Goal: Task Accomplishment & Management: Manage account settings

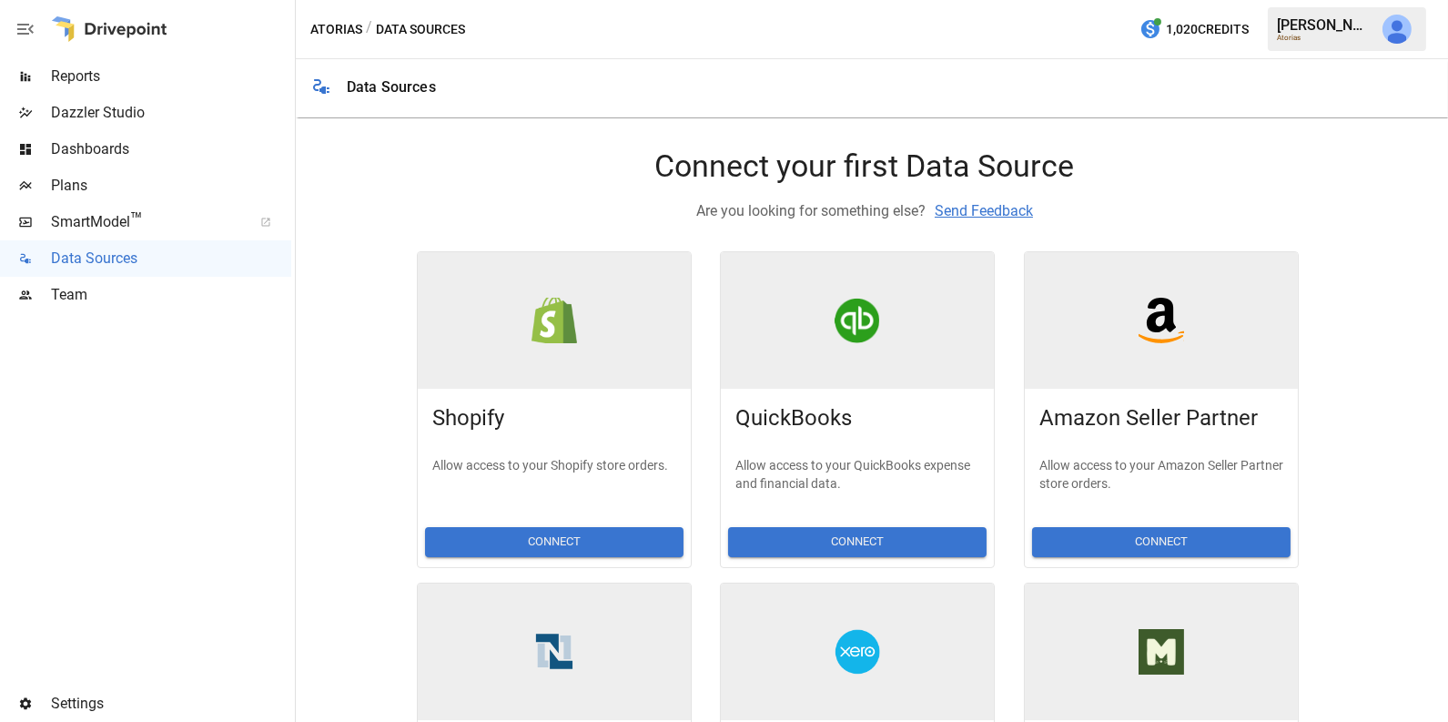
click at [117, 291] on span "Team" at bounding box center [171, 295] width 240 height 22
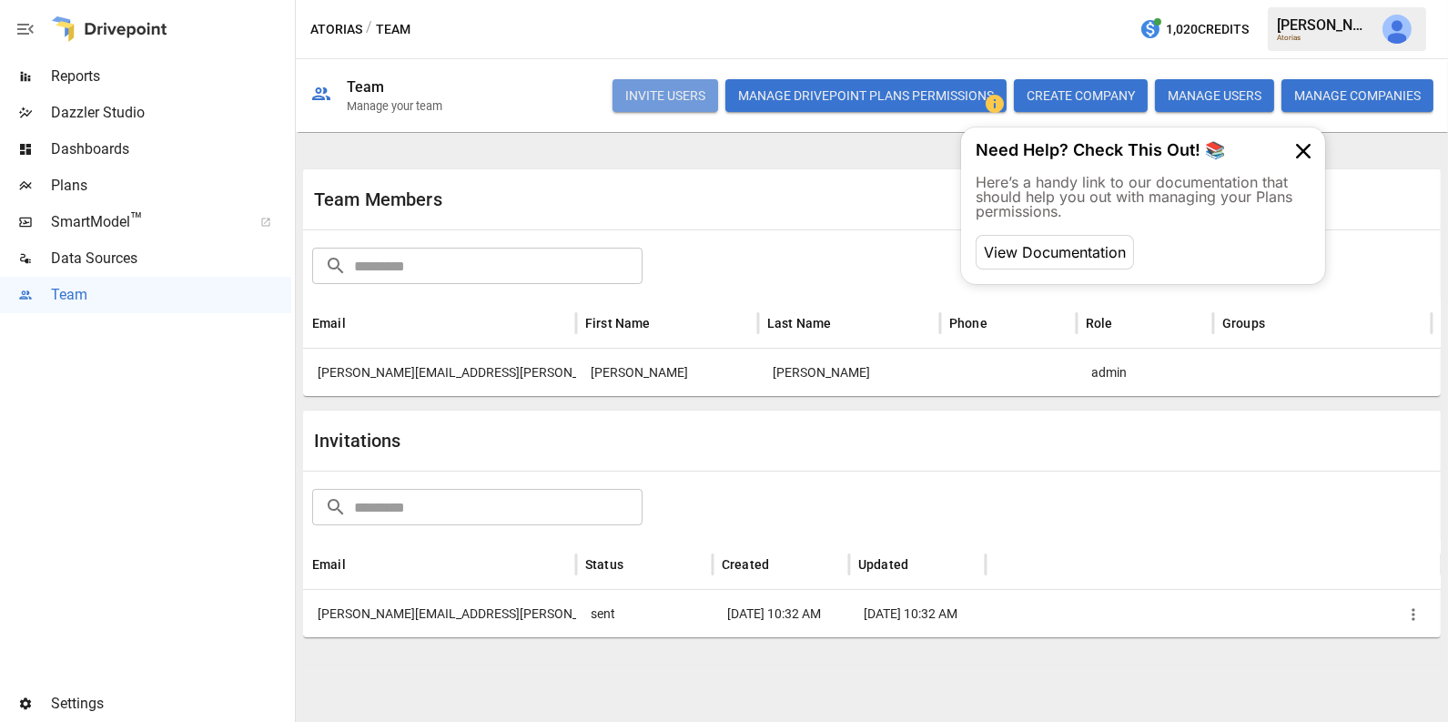
click at [656, 89] on button "INVITE USERS" at bounding box center [666, 95] width 106 height 33
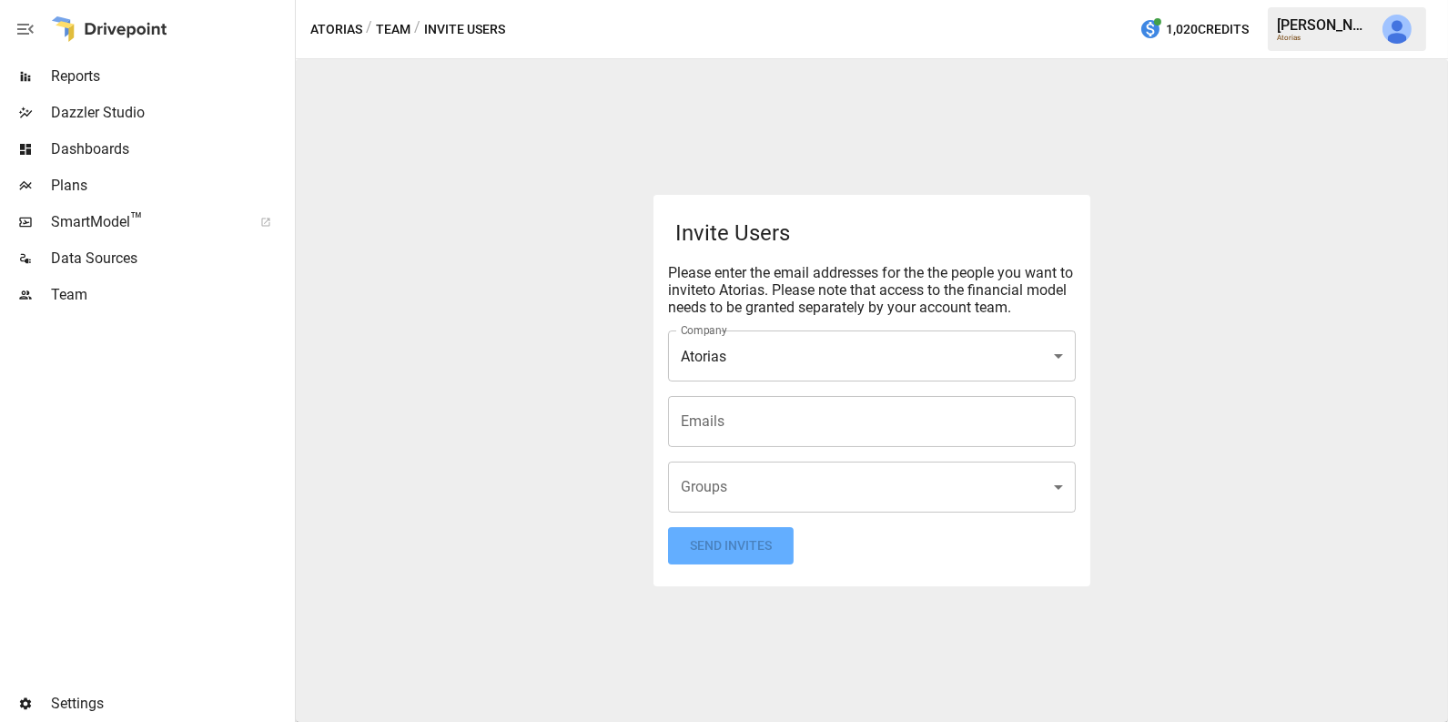
click at [745, 423] on input "Emails" at bounding box center [871, 421] width 391 height 35
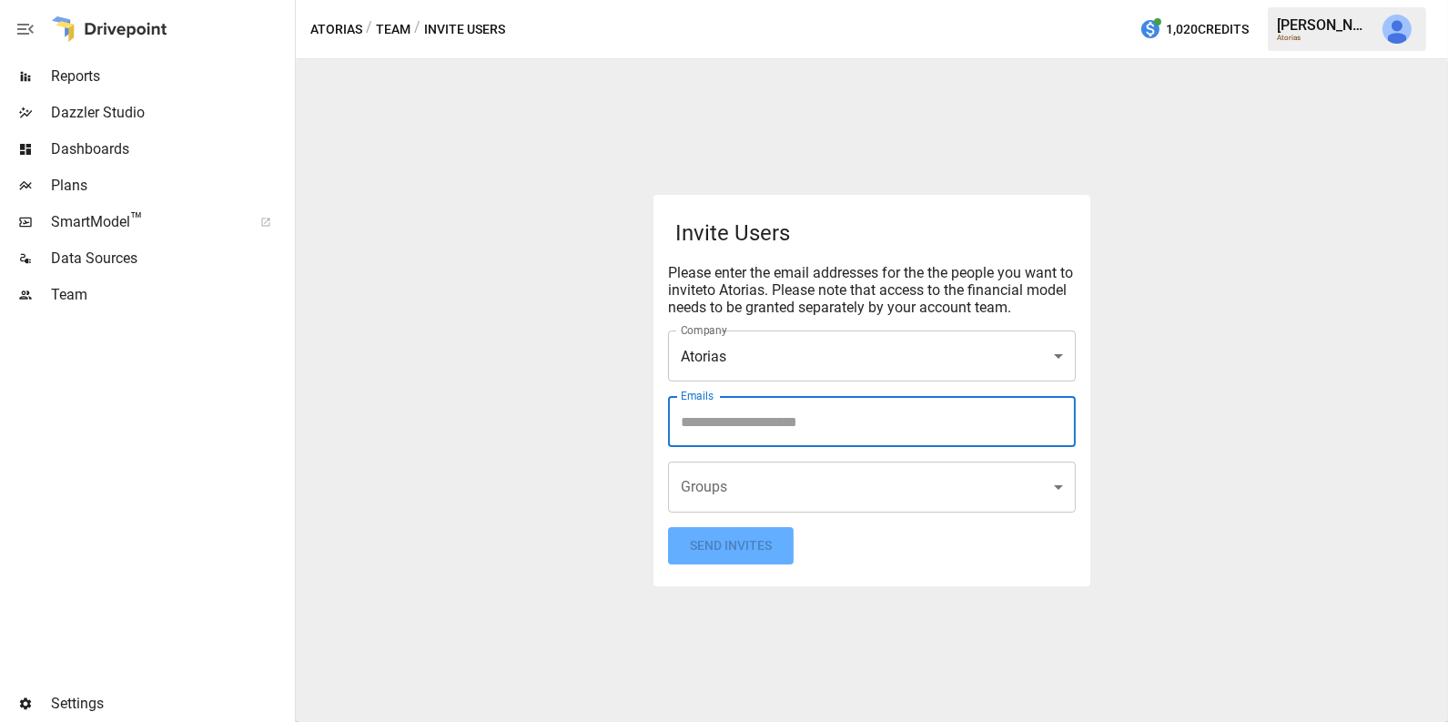
click at [1149, 398] on div "**********" at bounding box center [872, 390] width 1152 height 663
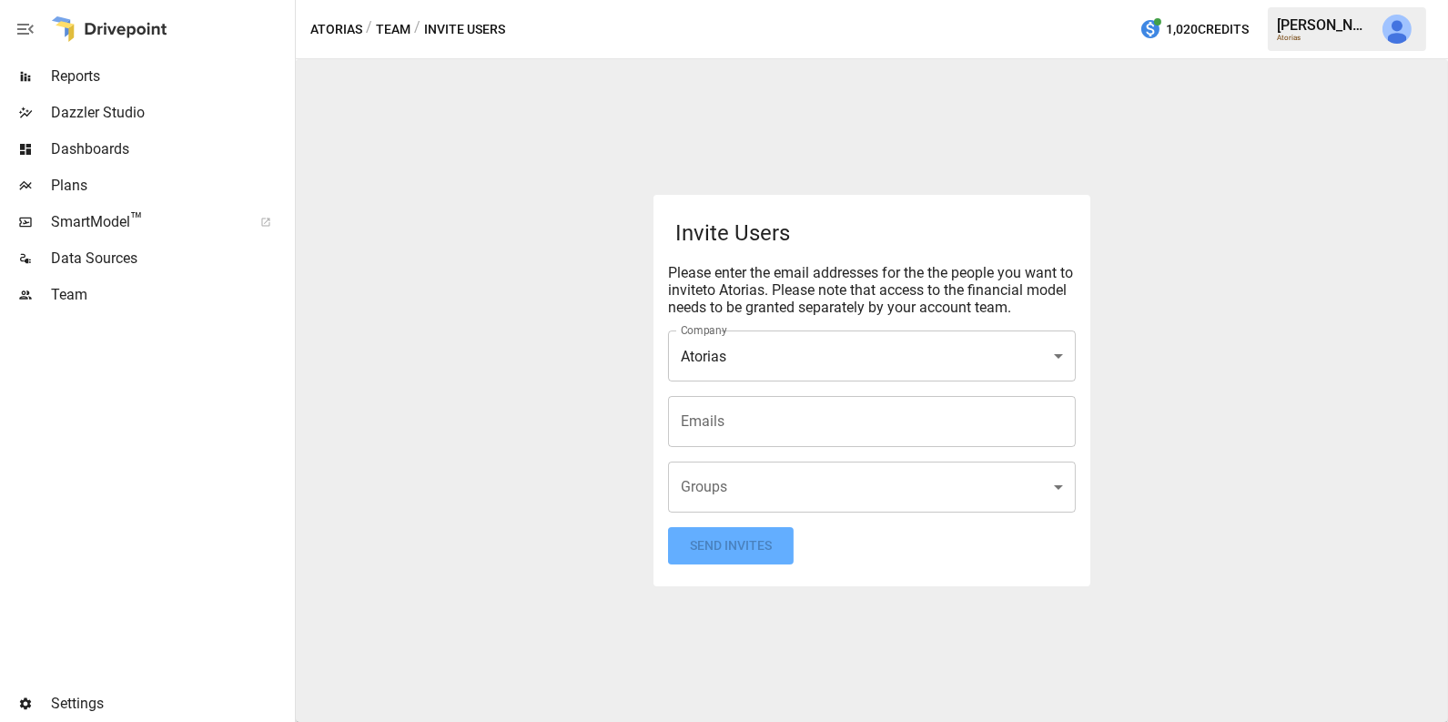
click at [719, 420] on input "Emails" at bounding box center [871, 421] width 391 height 35
type input "*****"
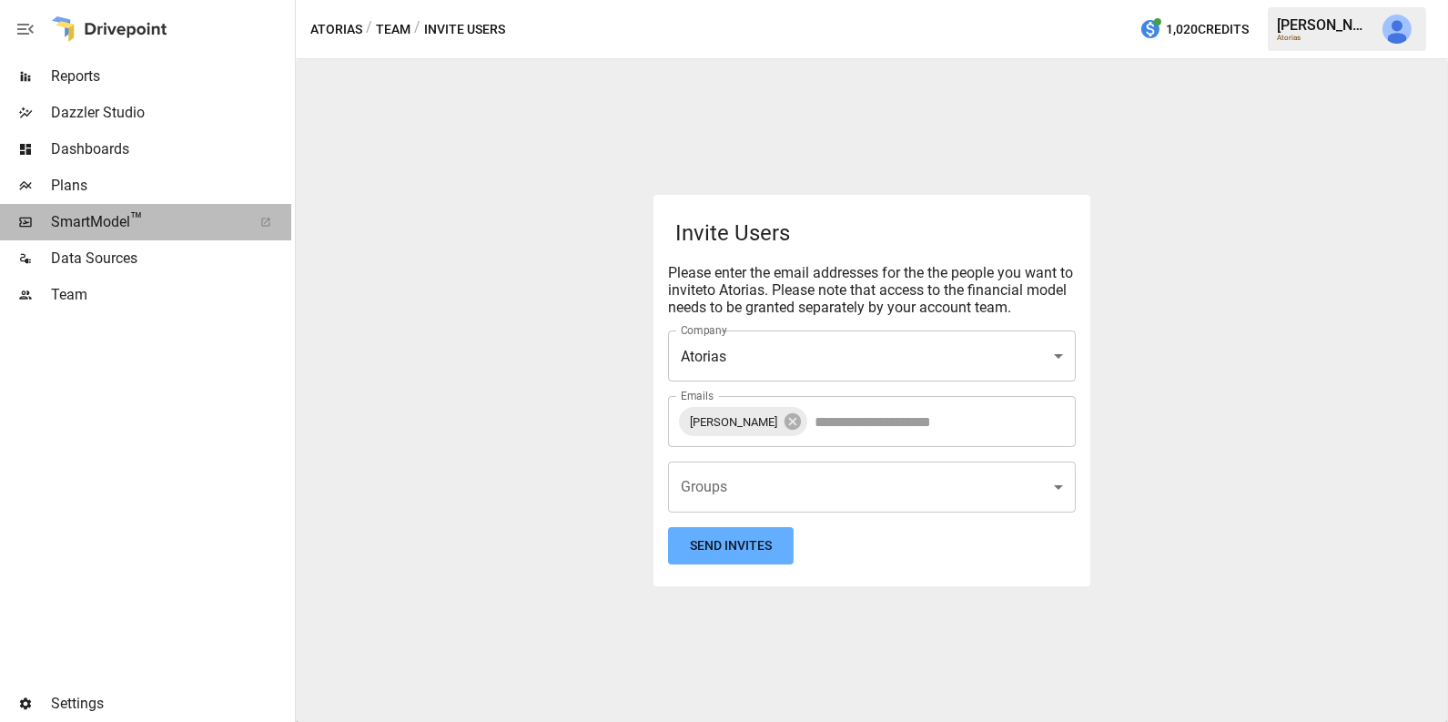
click at [89, 218] on span "SmartModel ™" at bounding box center [145, 222] width 189 height 22
click at [783, 420] on icon at bounding box center [793, 421] width 20 height 20
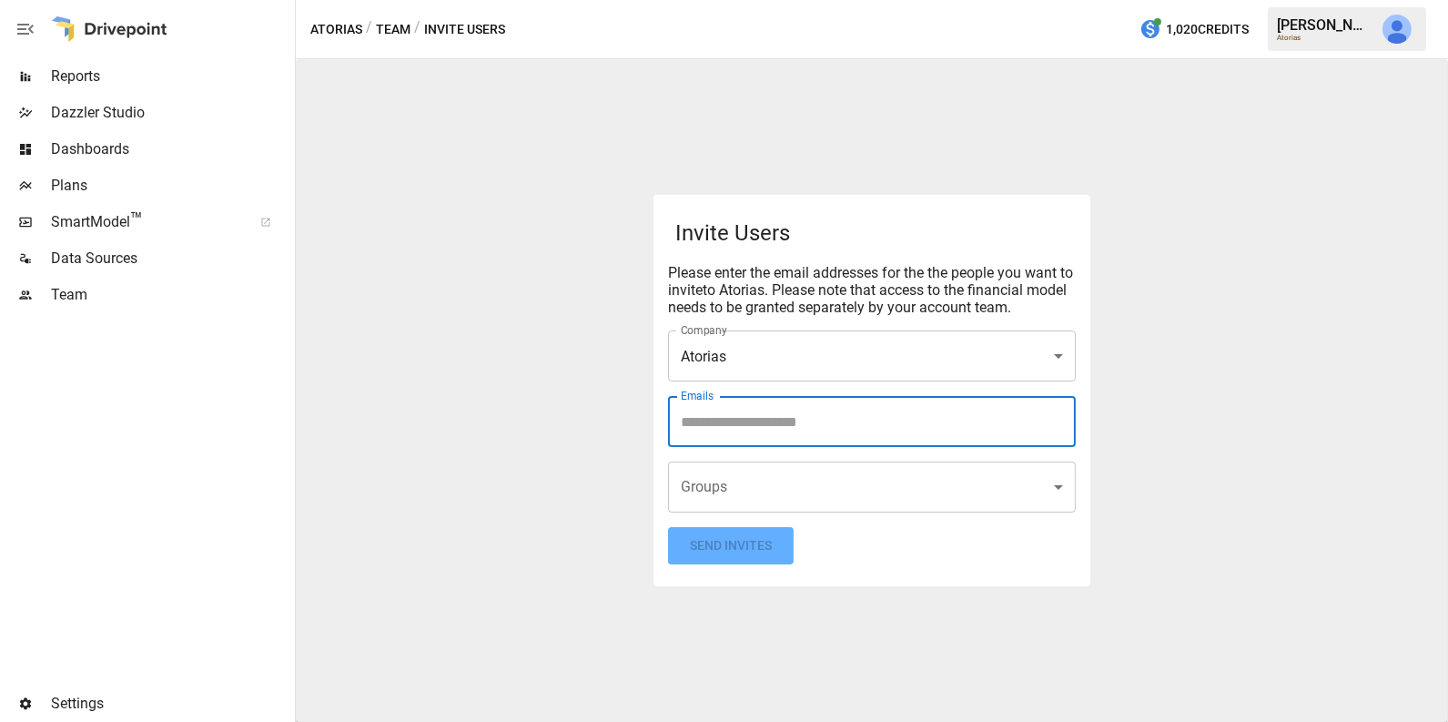
click at [735, 420] on input "Emails" at bounding box center [871, 421] width 391 height 35
type input "*"
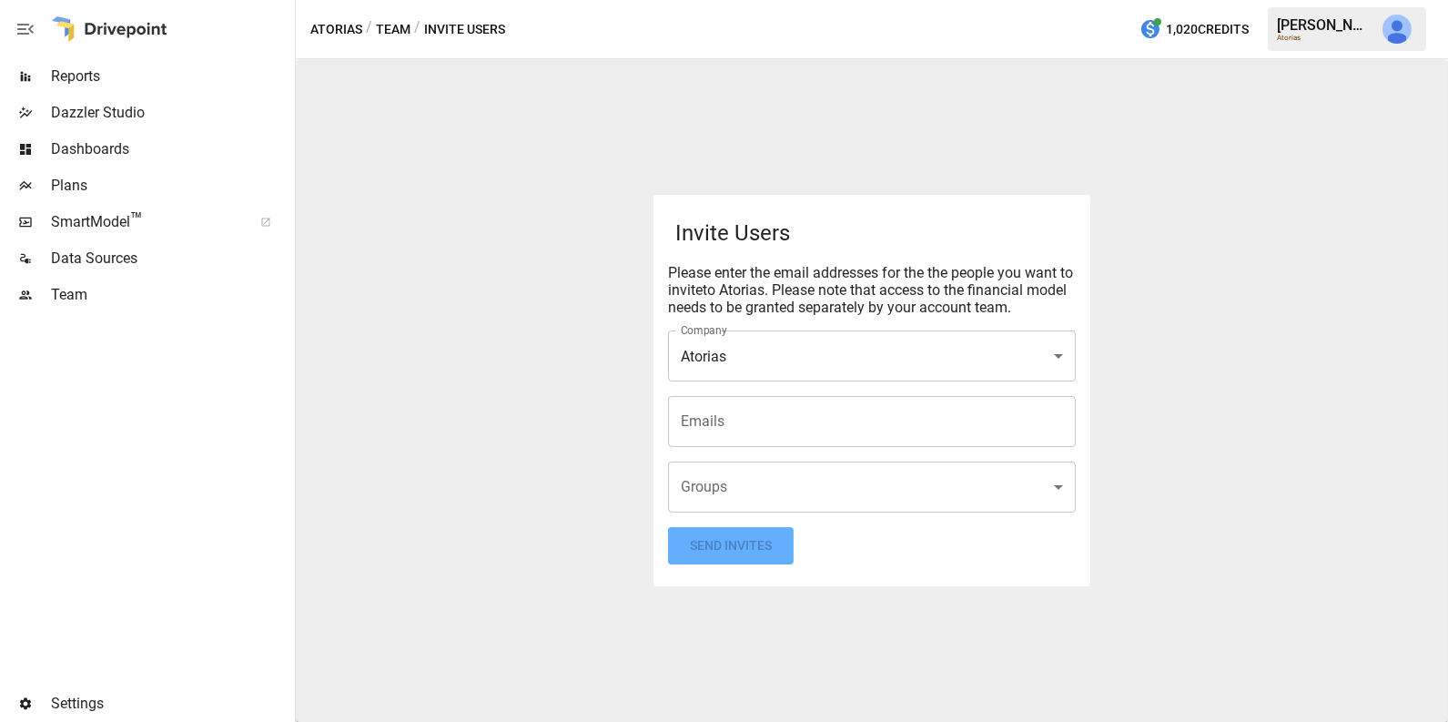
click at [591, 361] on div "**********" at bounding box center [872, 390] width 1152 height 663
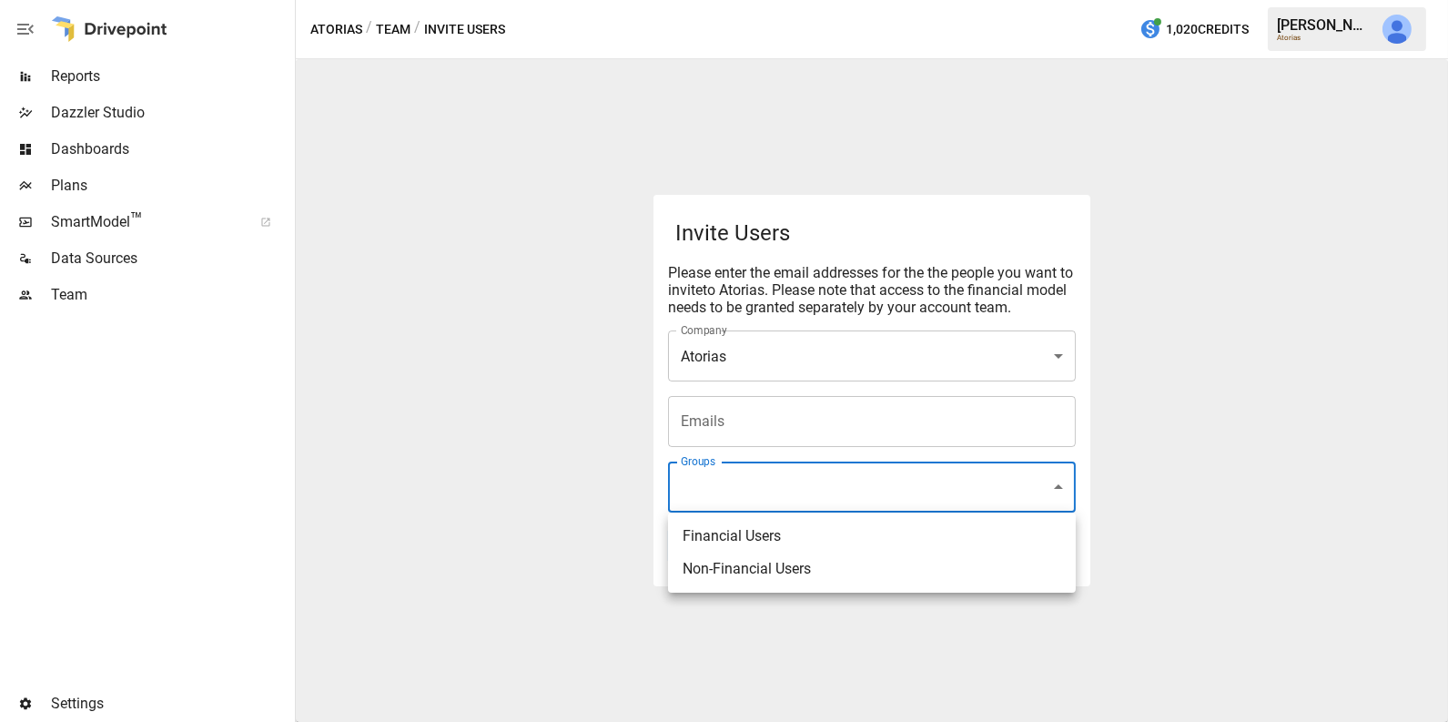
click at [721, 0] on body "**********" at bounding box center [724, 0] width 1448 height 0
click at [630, 441] on div at bounding box center [724, 361] width 1448 height 722
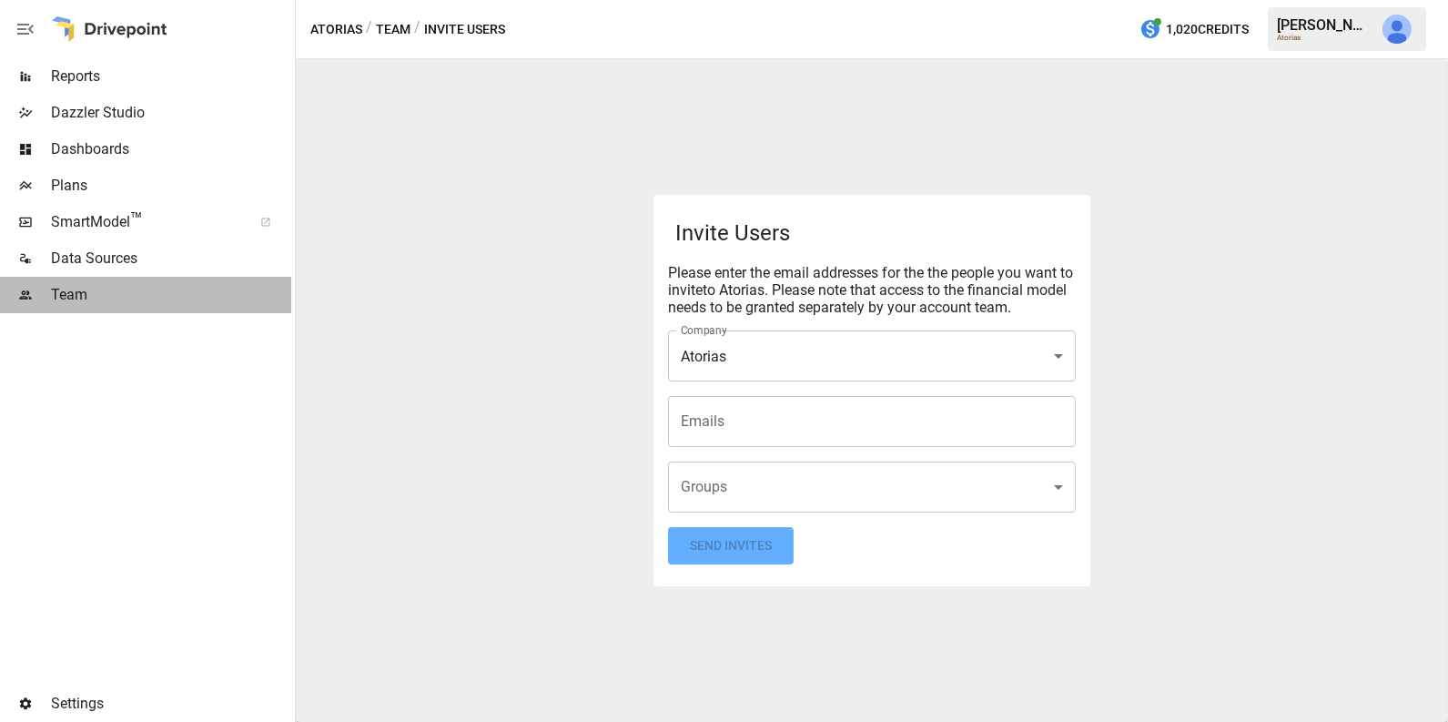
click at [106, 296] on span "Team" at bounding box center [171, 295] width 240 height 22
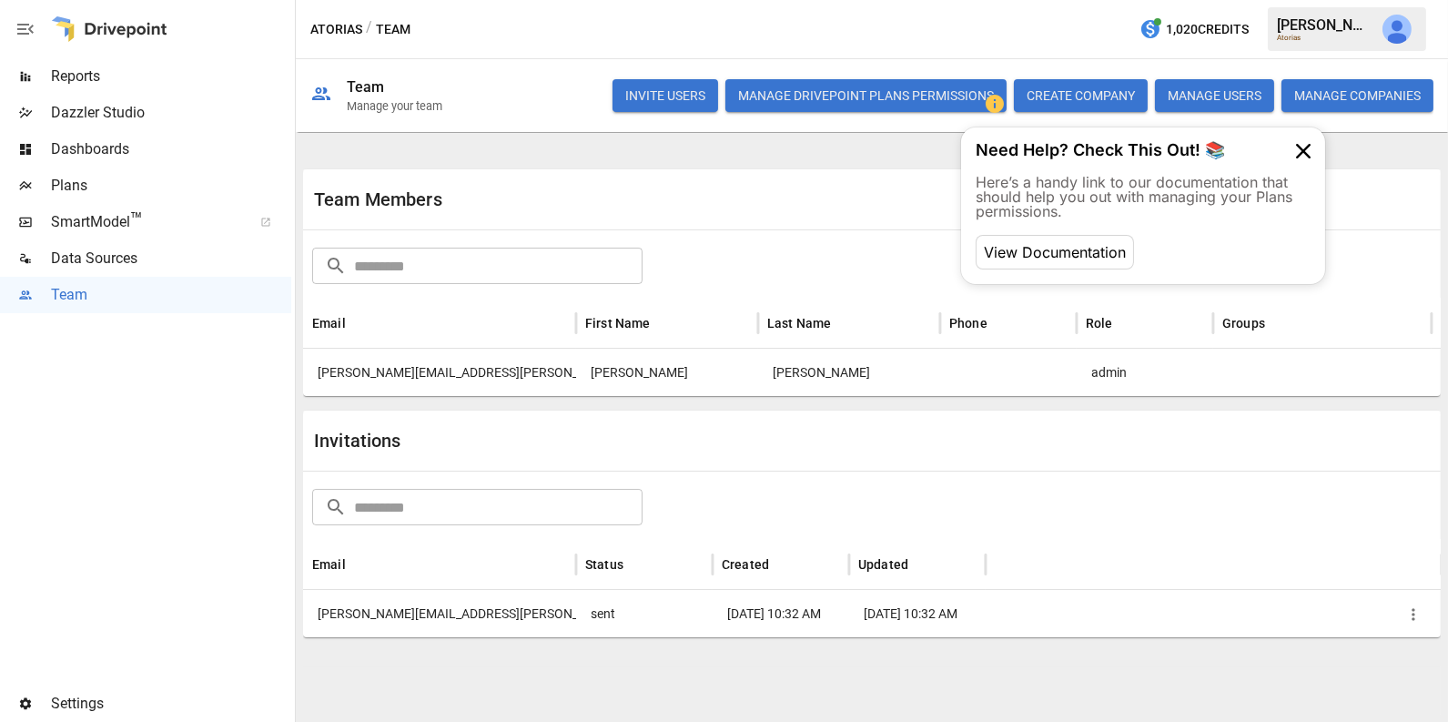
click at [932, 96] on button "Manage Drivepoint Plans Permissions" at bounding box center [865, 95] width 281 height 33
click at [377, 365] on div "[PERSON_NAME][EMAIL_ADDRESS][PERSON_NAME][DOMAIN_NAME]" at bounding box center [439, 372] width 273 height 47
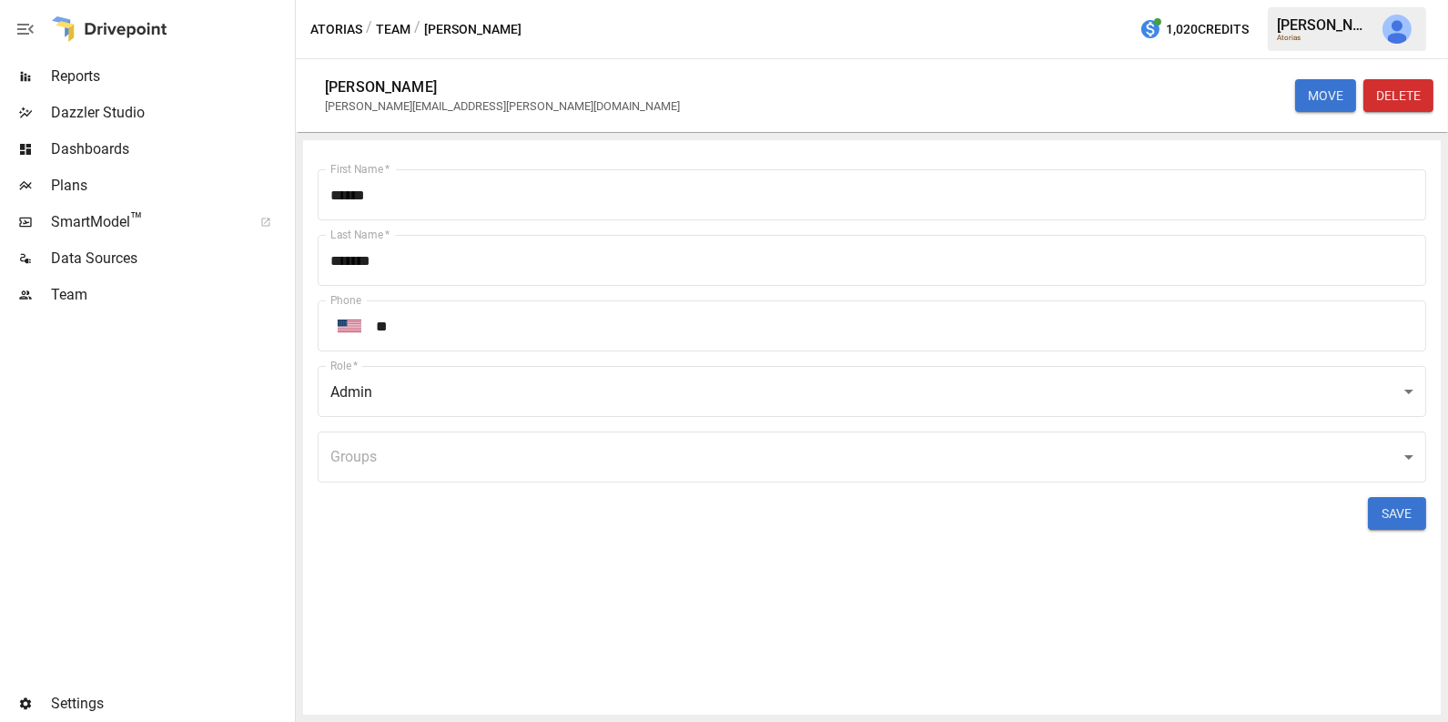
click at [443, 100] on div "[PERSON_NAME][EMAIL_ADDRESS][PERSON_NAME][DOMAIN_NAME]" at bounding box center [502, 106] width 355 height 14
copy div "[PERSON_NAME][EMAIL_ADDRESS][PERSON_NAME][DOMAIN_NAME] MOVE DELETE First Name  …"
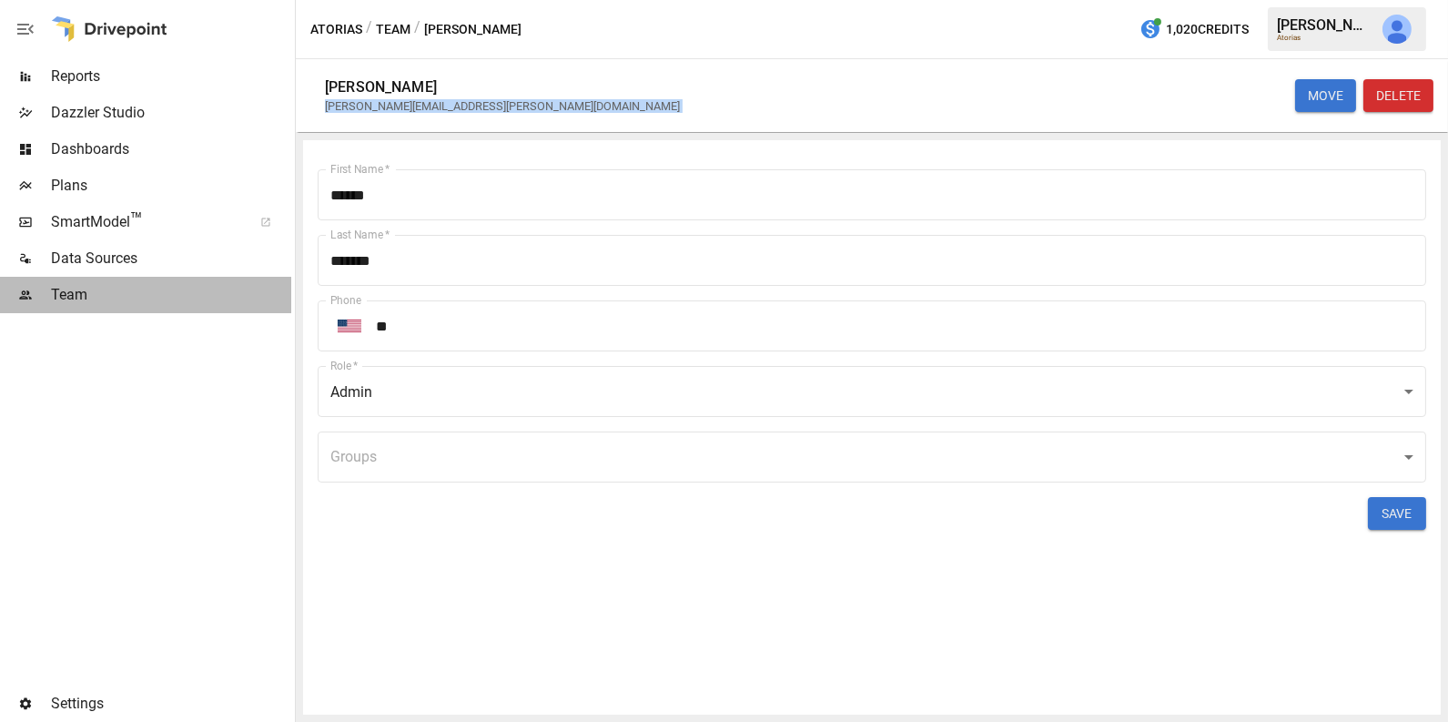
click at [105, 296] on span "Team" at bounding box center [171, 295] width 240 height 22
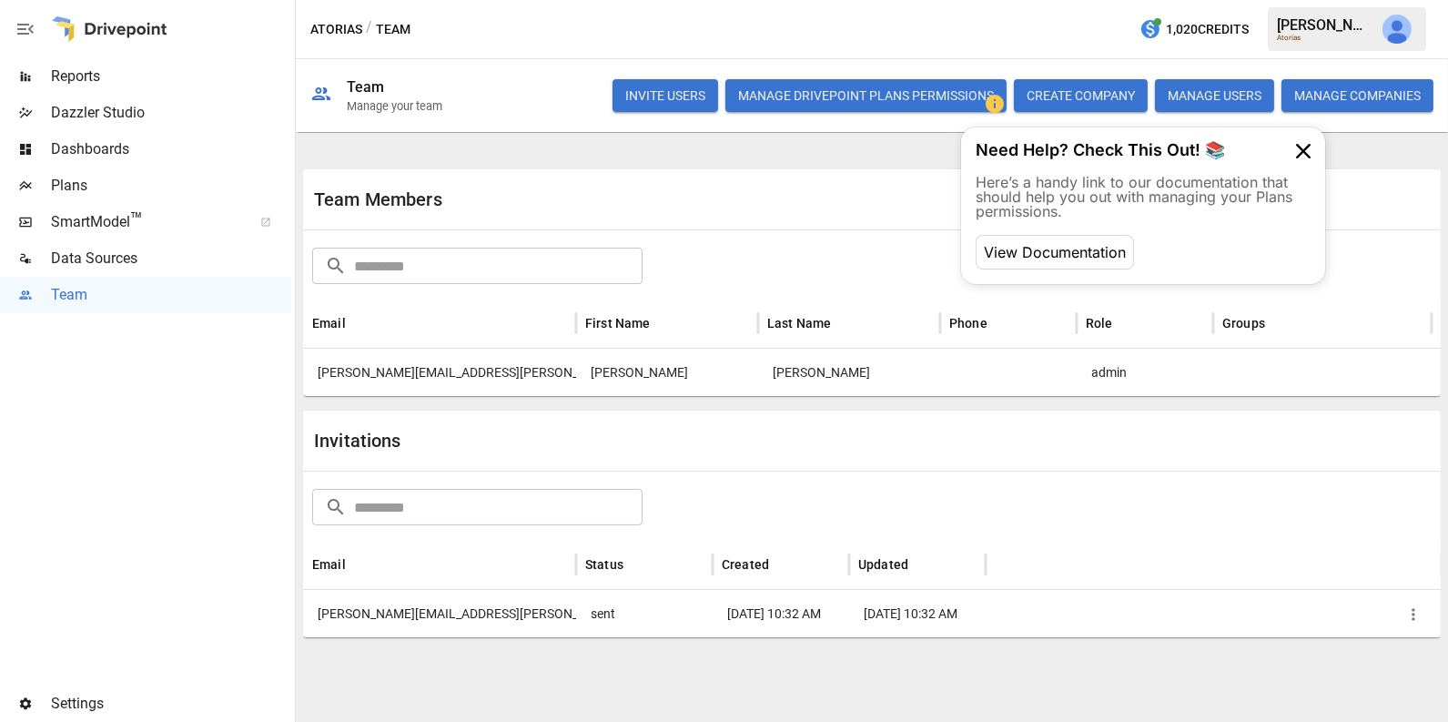
click at [647, 95] on button "INVITE USERS" at bounding box center [666, 95] width 106 height 33
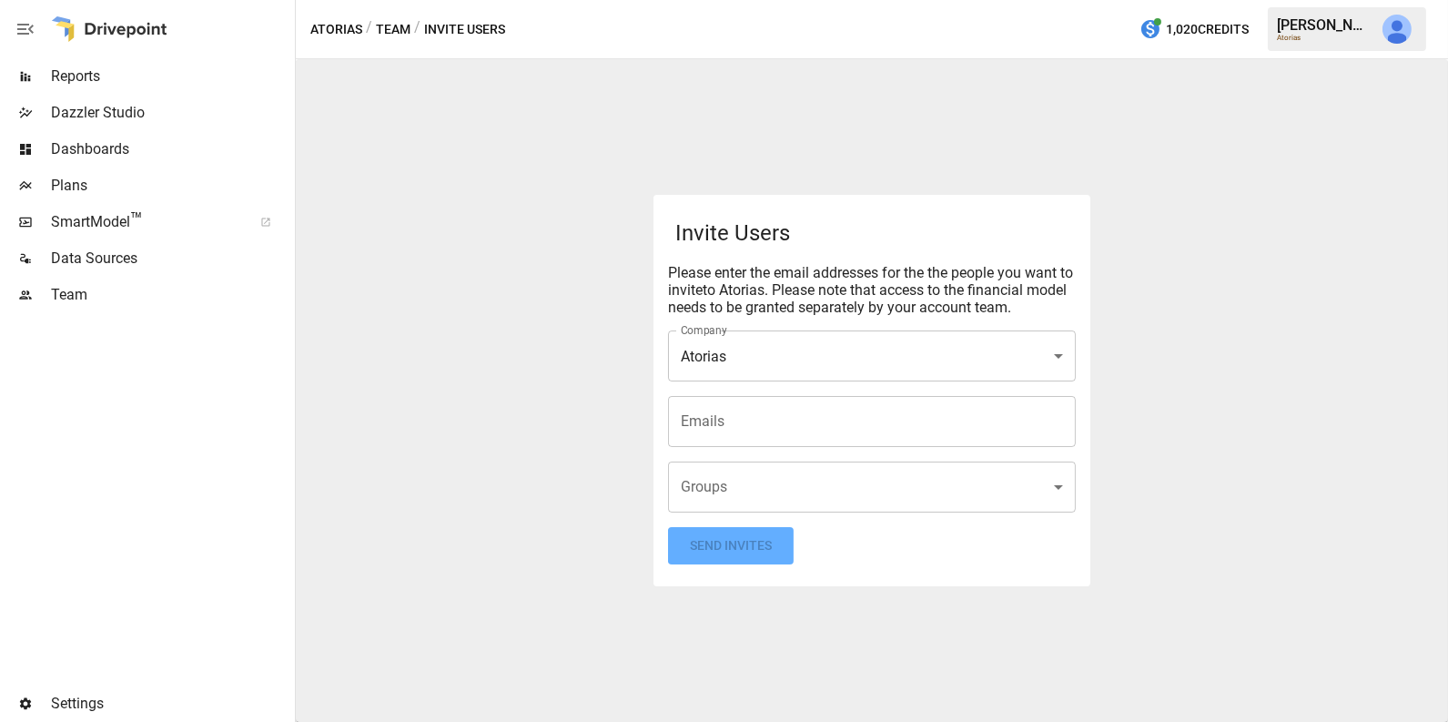
click at [729, 411] on input "Emails" at bounding box center [871, 421] width 391 height 35
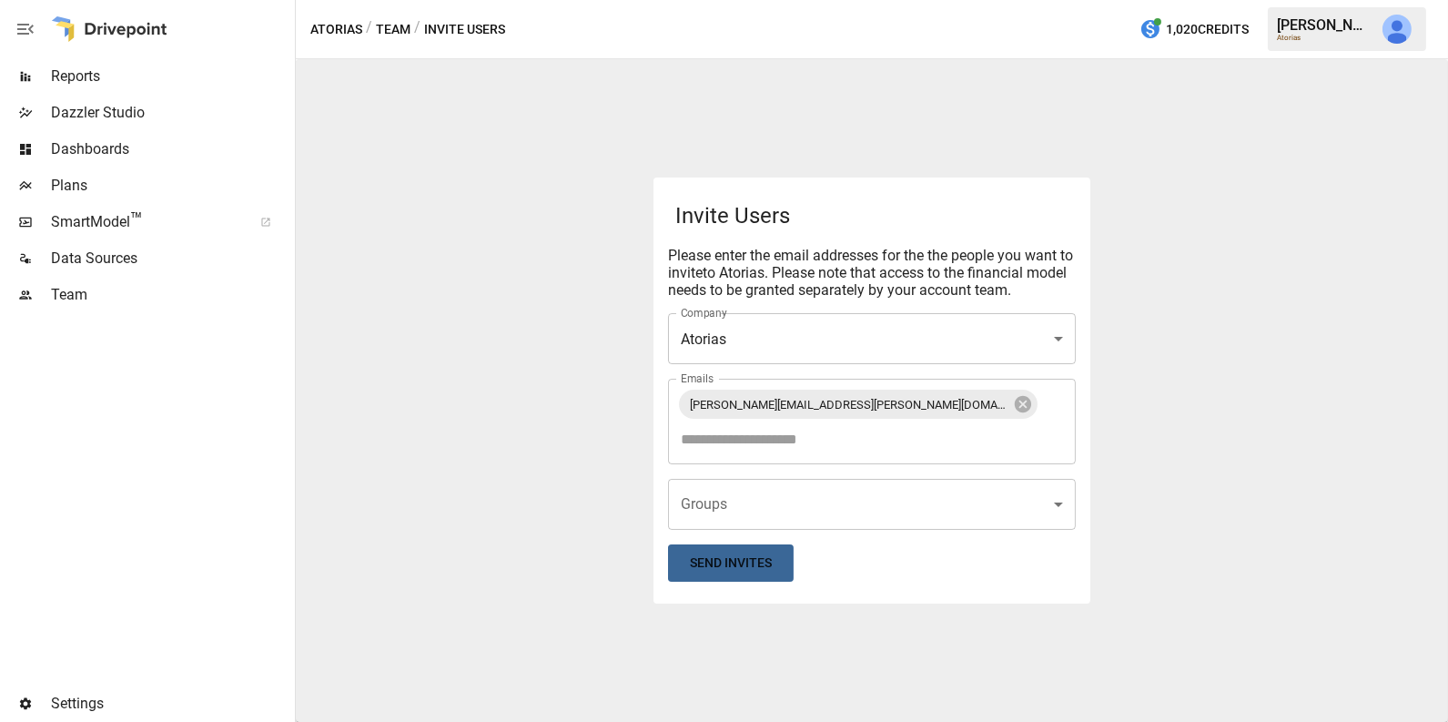
click at [715, 546] on button "Send Invites" at bounding box center [731, 562] width 126 height 37
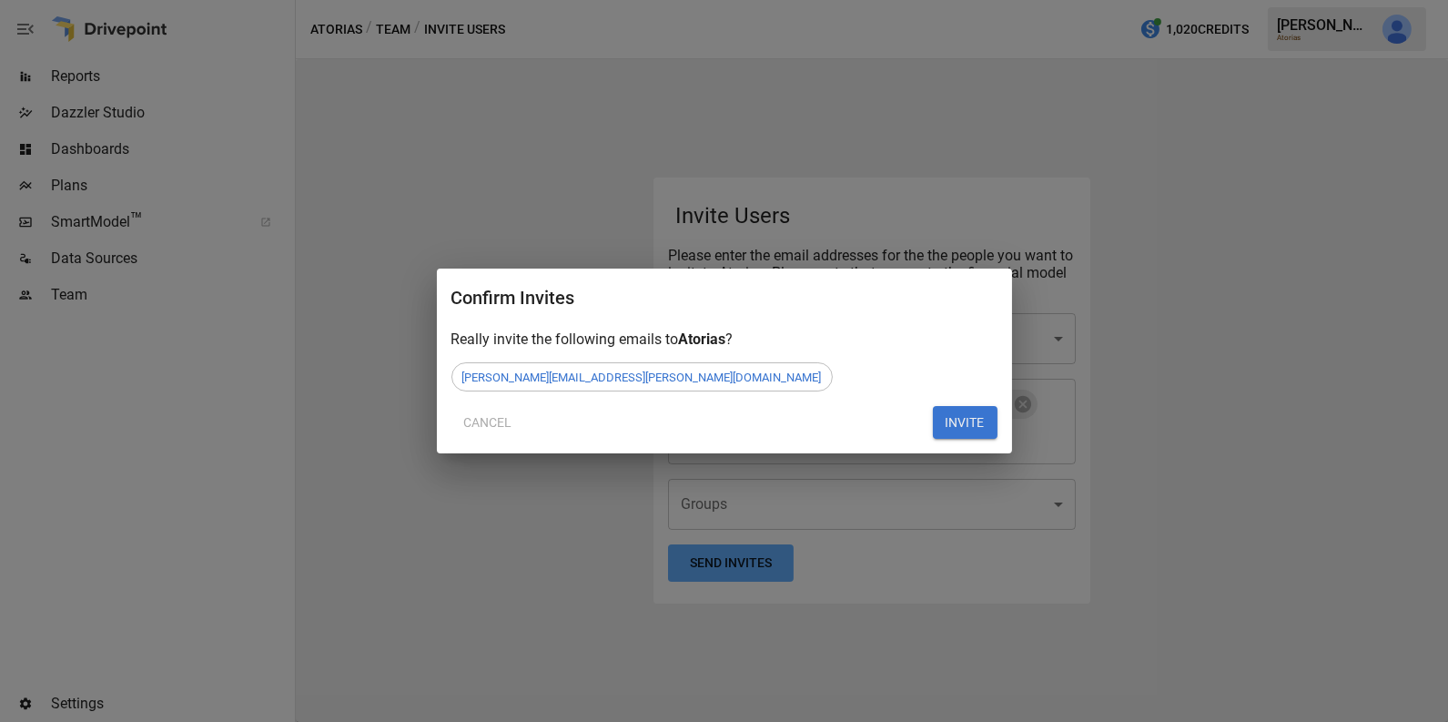
click at [962, 419] on button "INVITE" at bounding box center [965, 422] width 65 height 33
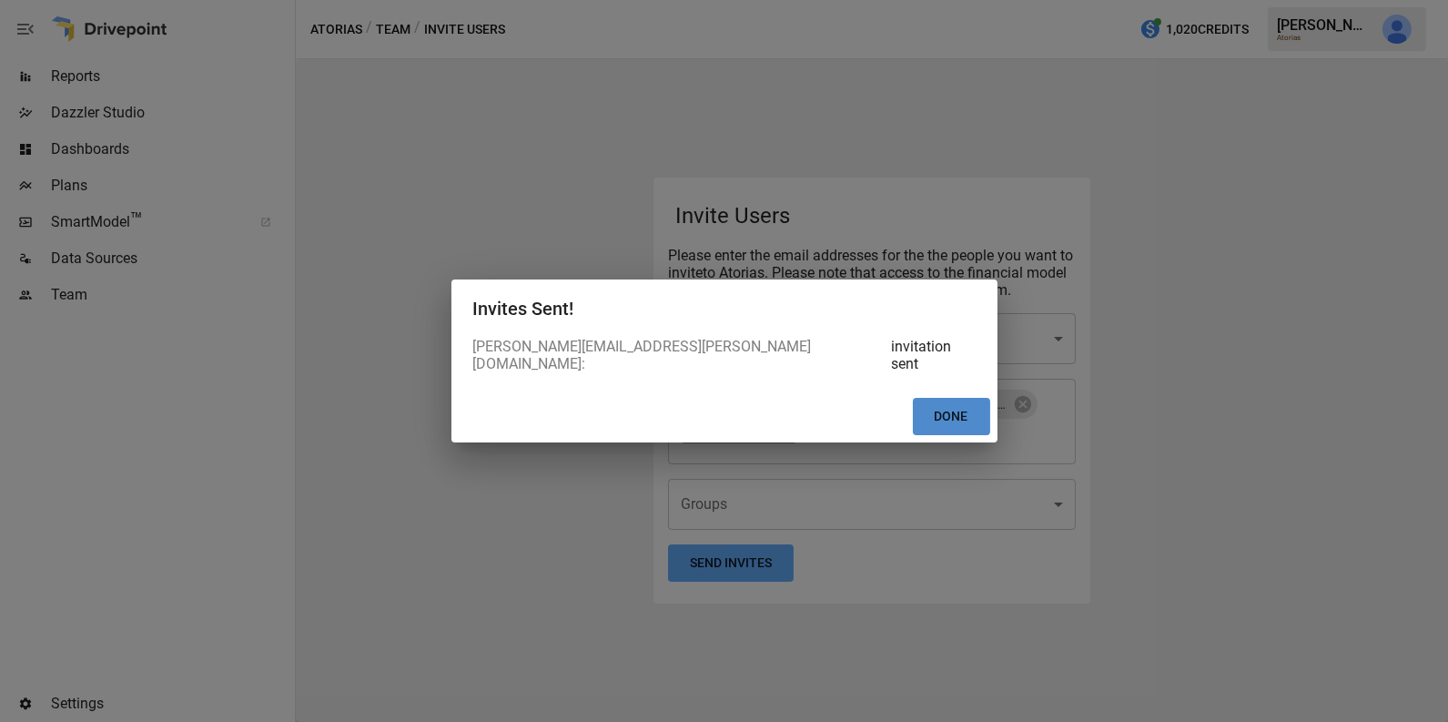
click at [945, 398] on button "Done" at bounding box center [951, 416] width 77 height 37
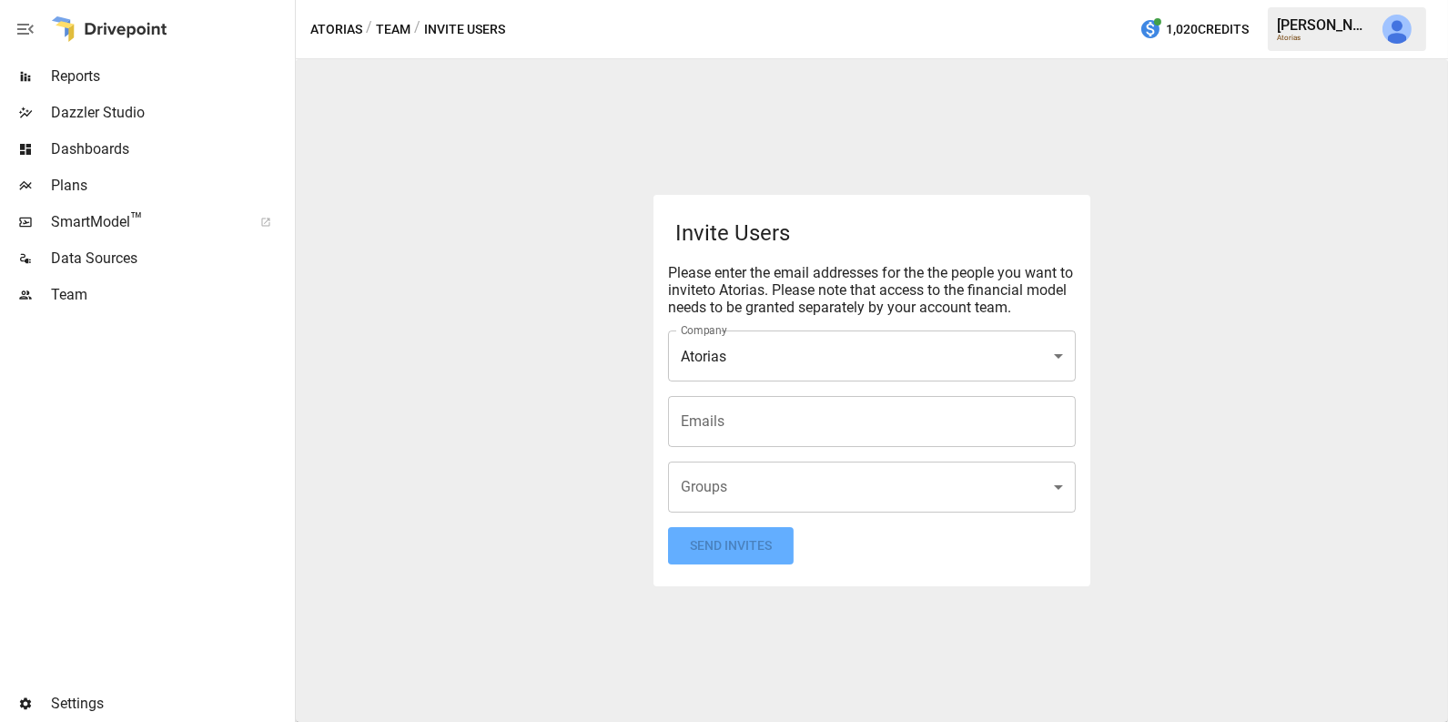
click at [67, 306] on div "Team" at bounding box center [145, 295] width 291 height 36
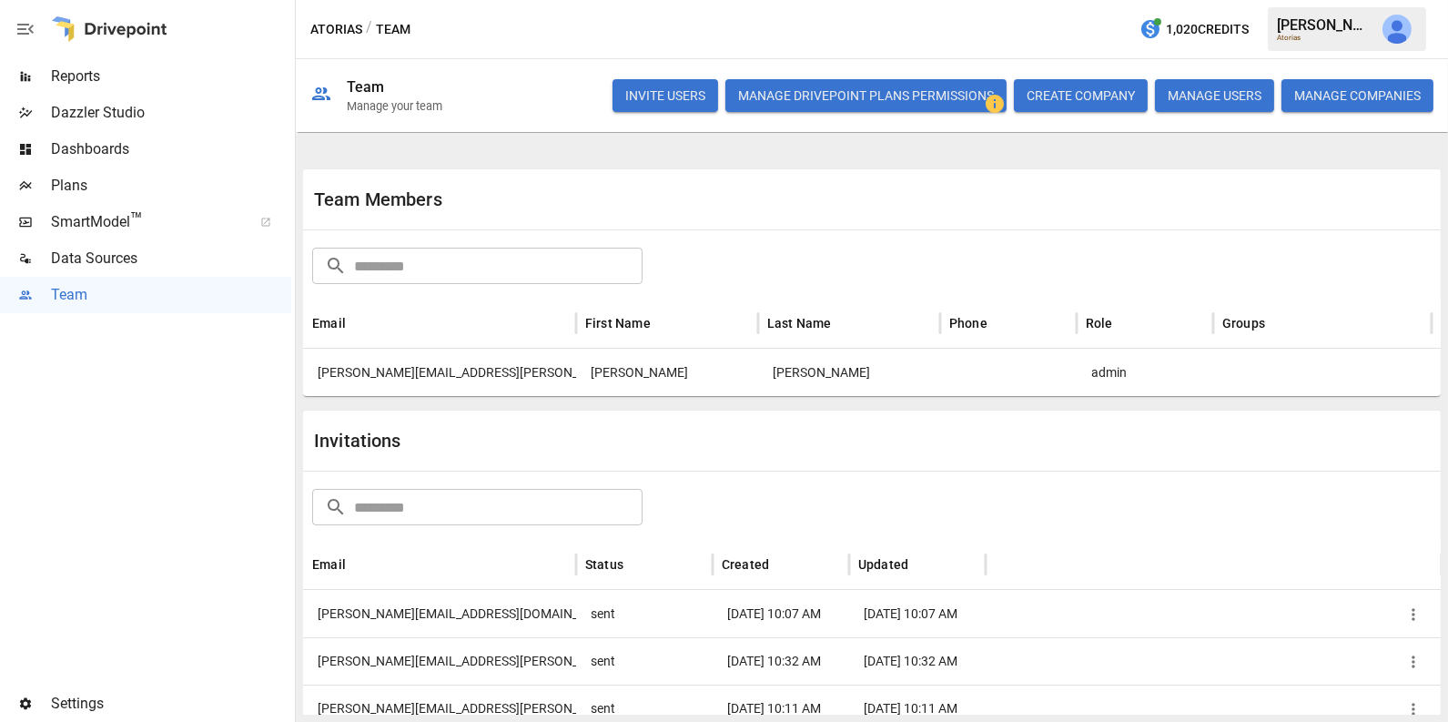
scroll to position [46, 0]
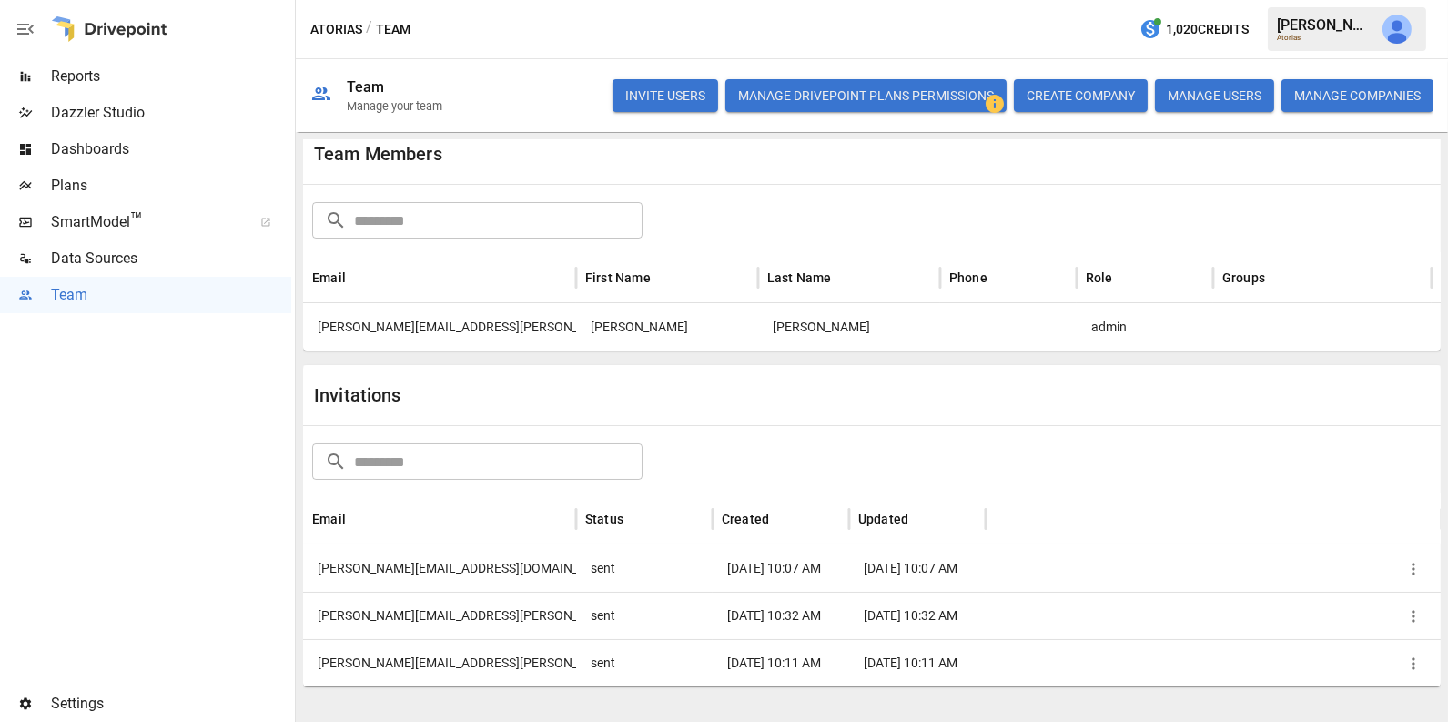
click at [439, 605] on div "[PERSON_NAME][EMAIL_ADDRESS][PERSON_NAME][DOMAIN_NAME]" at bounding box center [439, 615] width 273 height 47
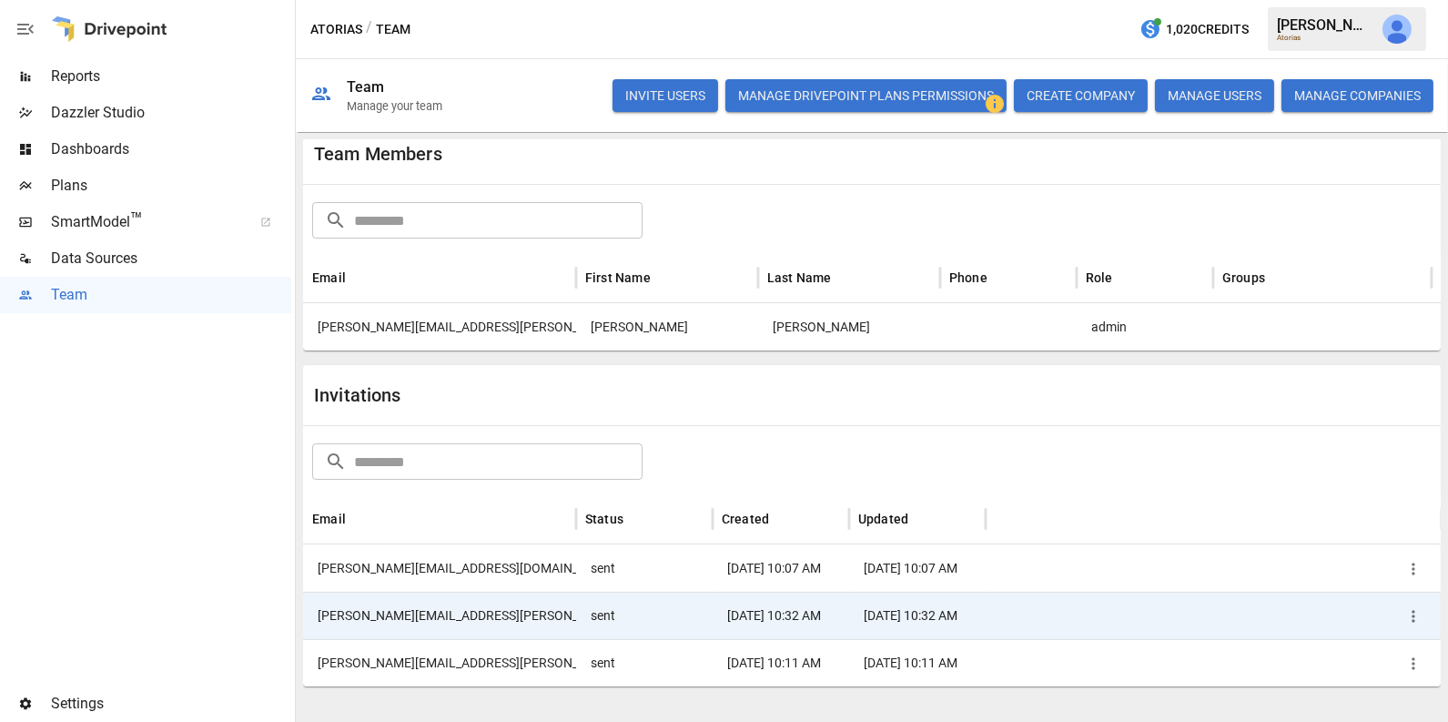
click at [393, 617] on div "[PERSON_NAME][EMAIL_ADDRESS][PERSON_NAME][DOMAIN_NAME]" at bounding box center [439, 615] width 273 height 47
click at [491, 617] on div "[PERSON_NAME][EMAIL_ADDRESS][PERSON_NAME][DOMAIN_NAME]" at bounding box center [439, 615] width 273 height 47
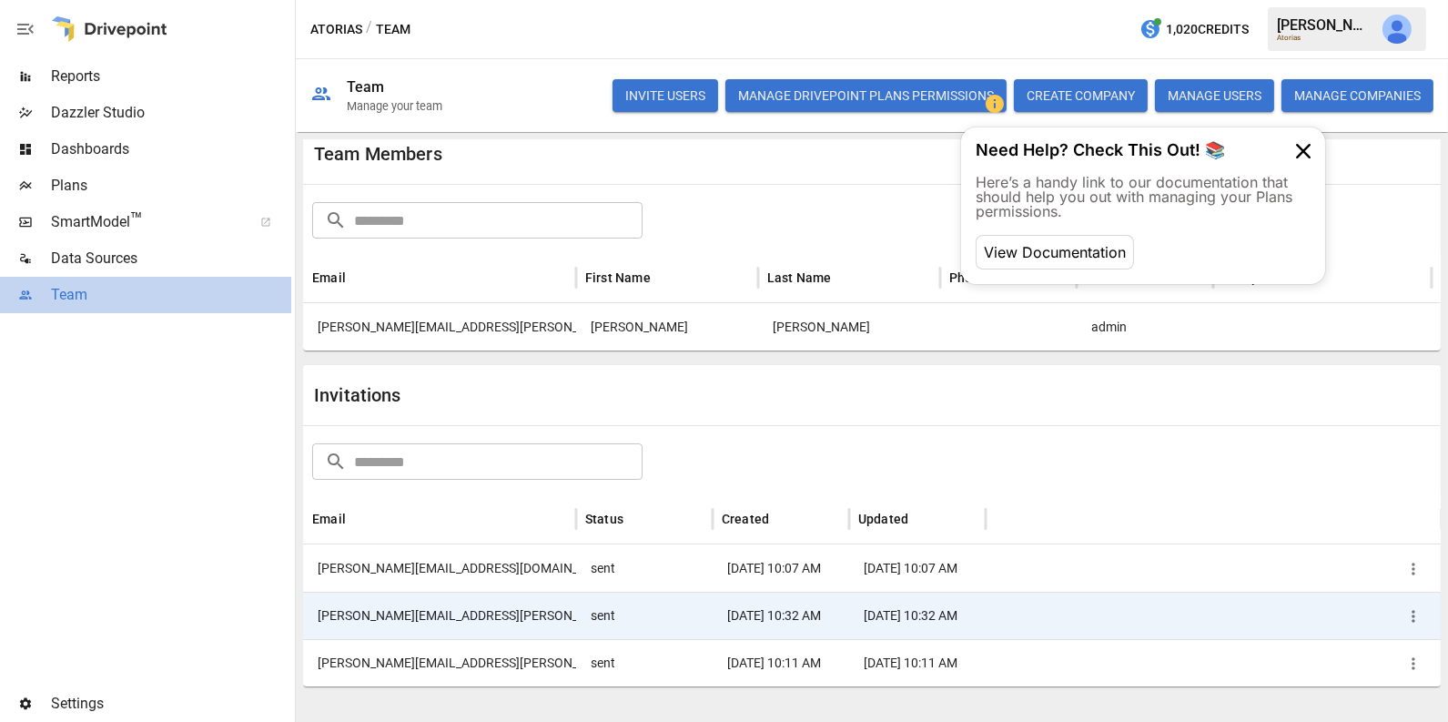
click at [108, 305] on span "Team" at bounding box center [171, 295] width 240 height 22
click at [383, 667] on div "[PERSON_NAME][EMAIL_ADDRESS][PERSON_NAME][DOMAIN_NAME]" at bounding box center [439, 662] width 273 height 47
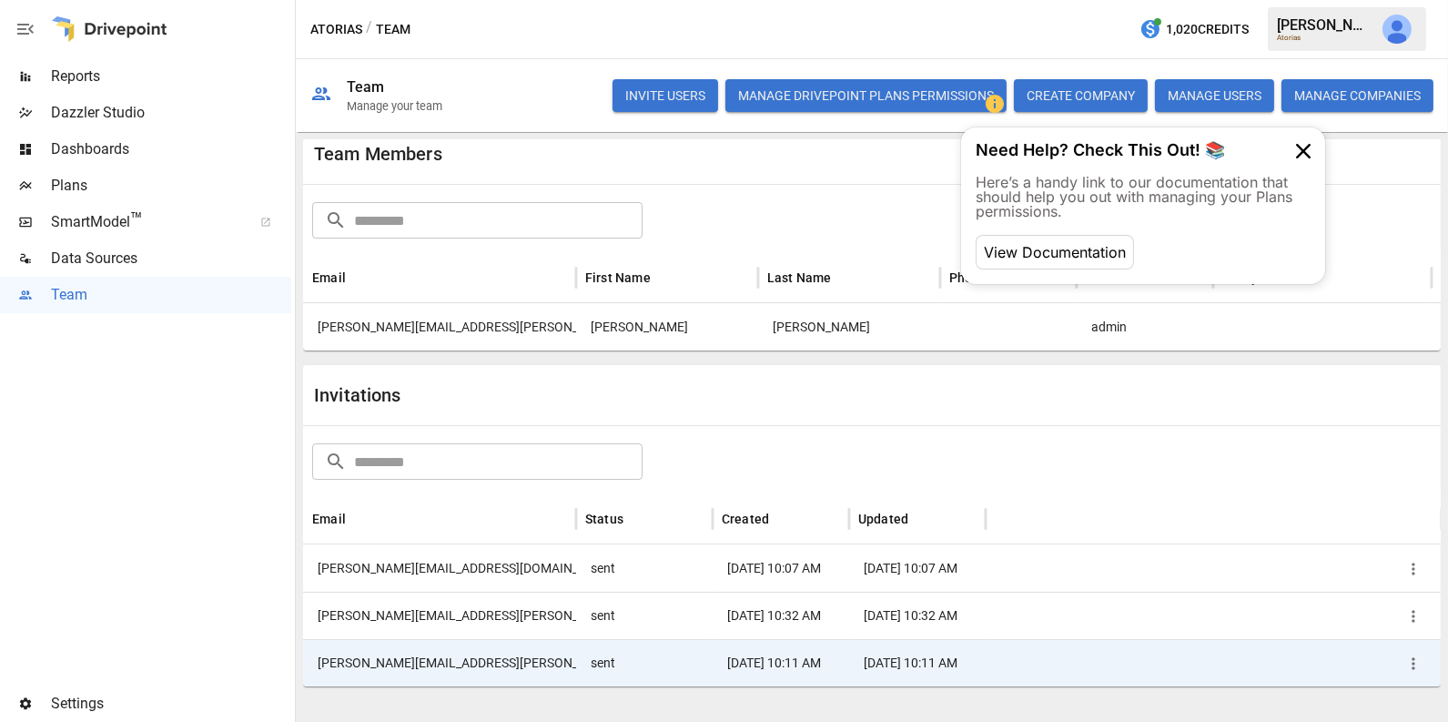
drag, startPoint x: 499, startPoint y: 664, endPoint x: 307, endPoint y: 661, distance: 192.1
click at [307, 661] on div "[PERSON_NAME][EMAIL_ADDRESS][PERSON_NAME][DOMAIN_NAME]" at bounding box center [439, 662] width 273 height 47
